Goal: Information Seeking & Learning: Learn about a topic

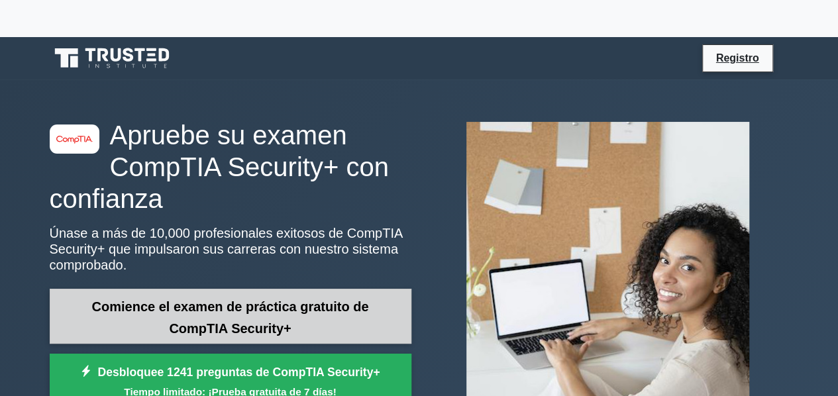
click at [240, 322] on font "Comience el examen de práctica gratuito de CompTIA Security+" at bounding box center [230, 317] width 277 height 36
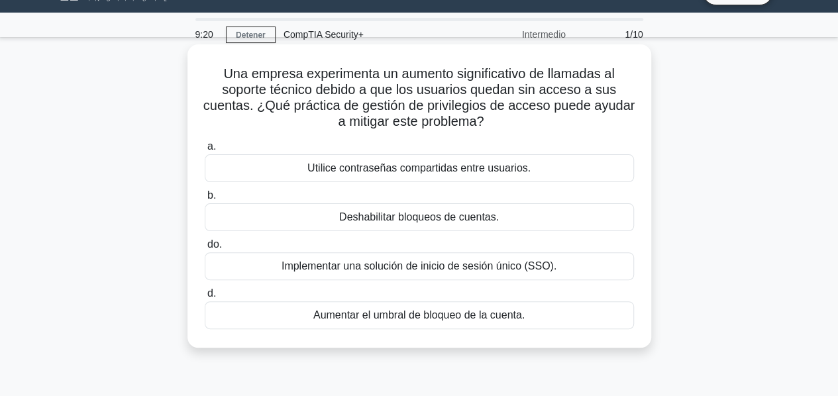
scroll to position [73, 0]
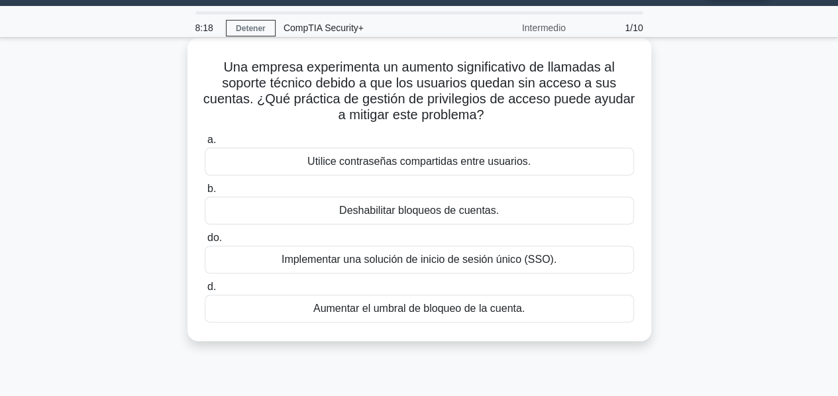
click at [399, 306] on body "Registro 8:18 Detener CompTIA Security+ Intermedio 1/10 Una empresa experimenta…" at bounding box center [419, 321] width 838 height 715
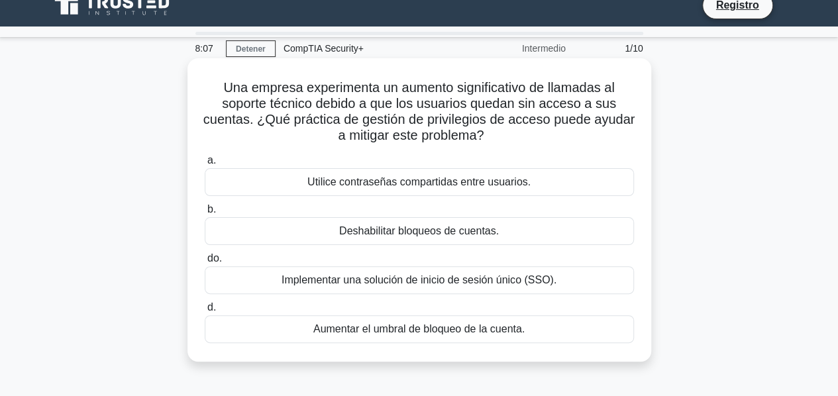
scroll to position [57, 0]
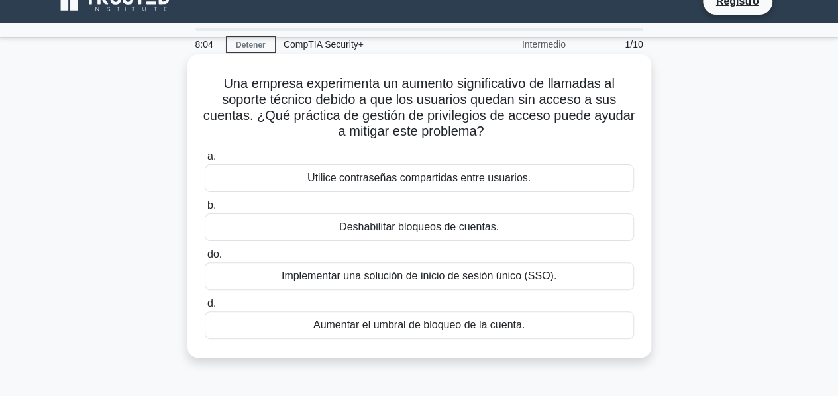
click at [333, 326] on font "Aumentar el umbral de bloqueo de la cuenta." at bounding box center [418, 324] width 211 height 11
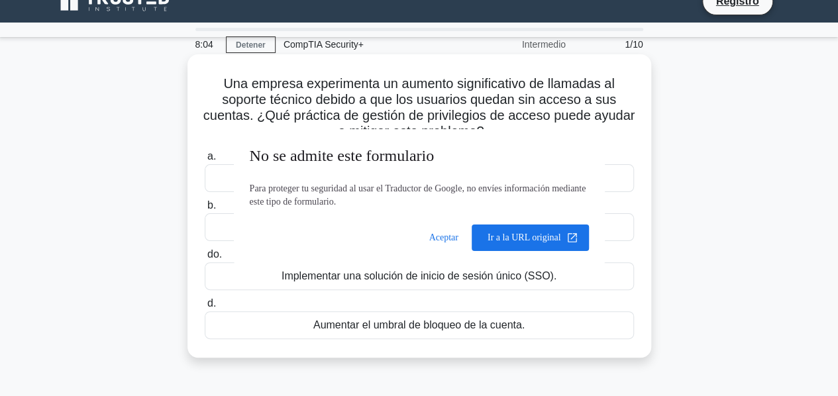
click at [205, 308] on input "d. Aumentar el umbral de bloqueo de la cuenta." at bounding box center [205, 303] width 0 height 9
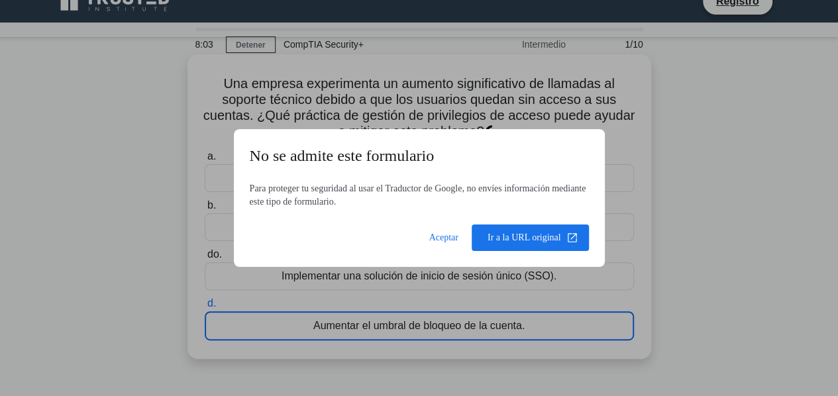
scroll to position [37, 0]
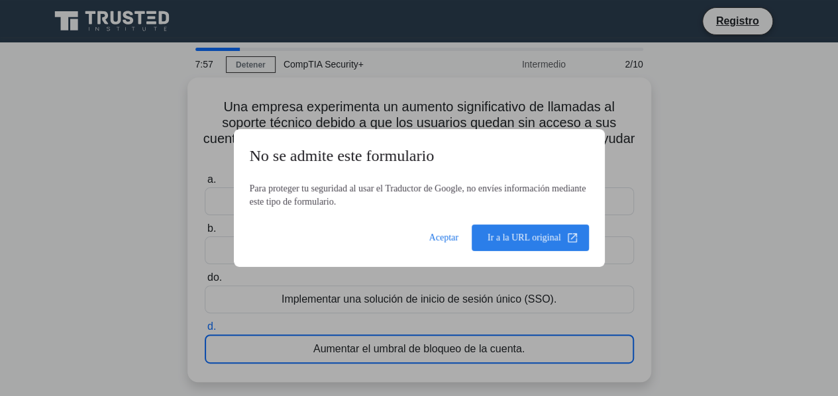
click at [518, 242] on span at bounding box center [529, 238] width 117 height 32
